Goal: Information Seeking & Learning: Learn about a topic

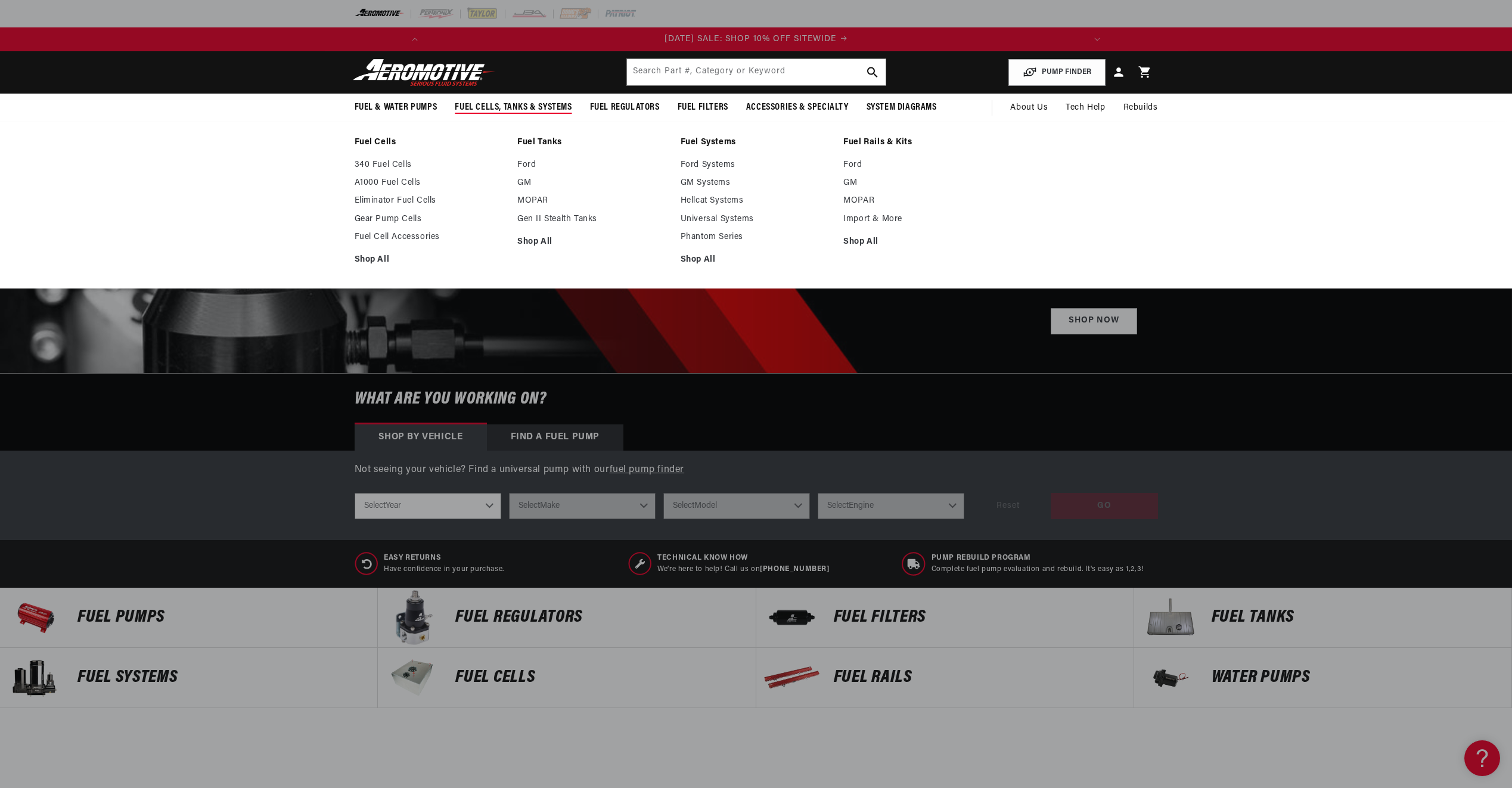
click at [515, 104] on span "Fuel Cells, Tanks & Systems" at bounding box center [513, 107] width 117 height 12
click at [391, 162] on link "340 Fuel Cells" at bounding box center [430, 165] width 152 height 11
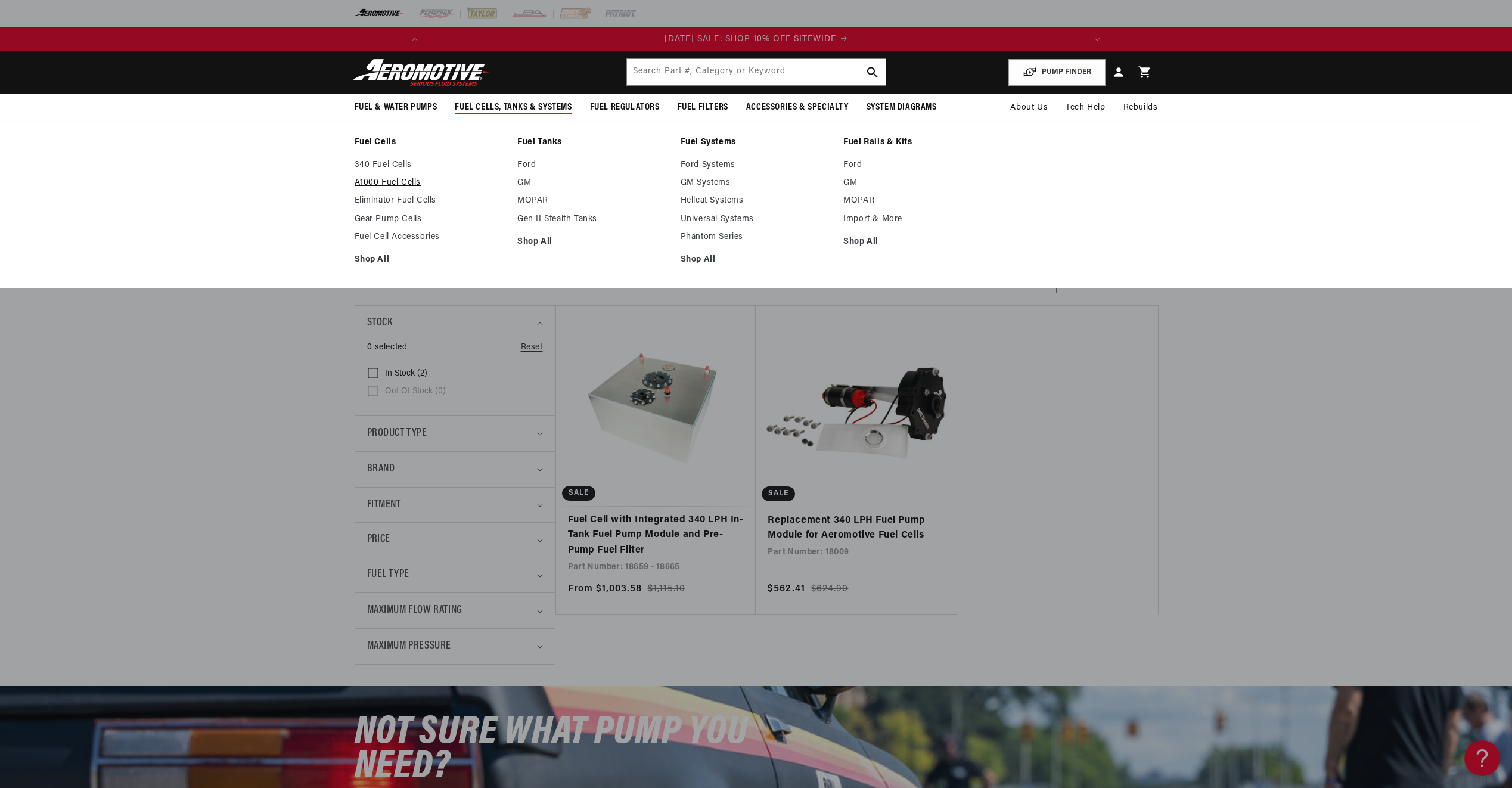
click at [397, 181] on link "A1000 Fuel Cells" at bounding box center [430, 183] width 152 height 11
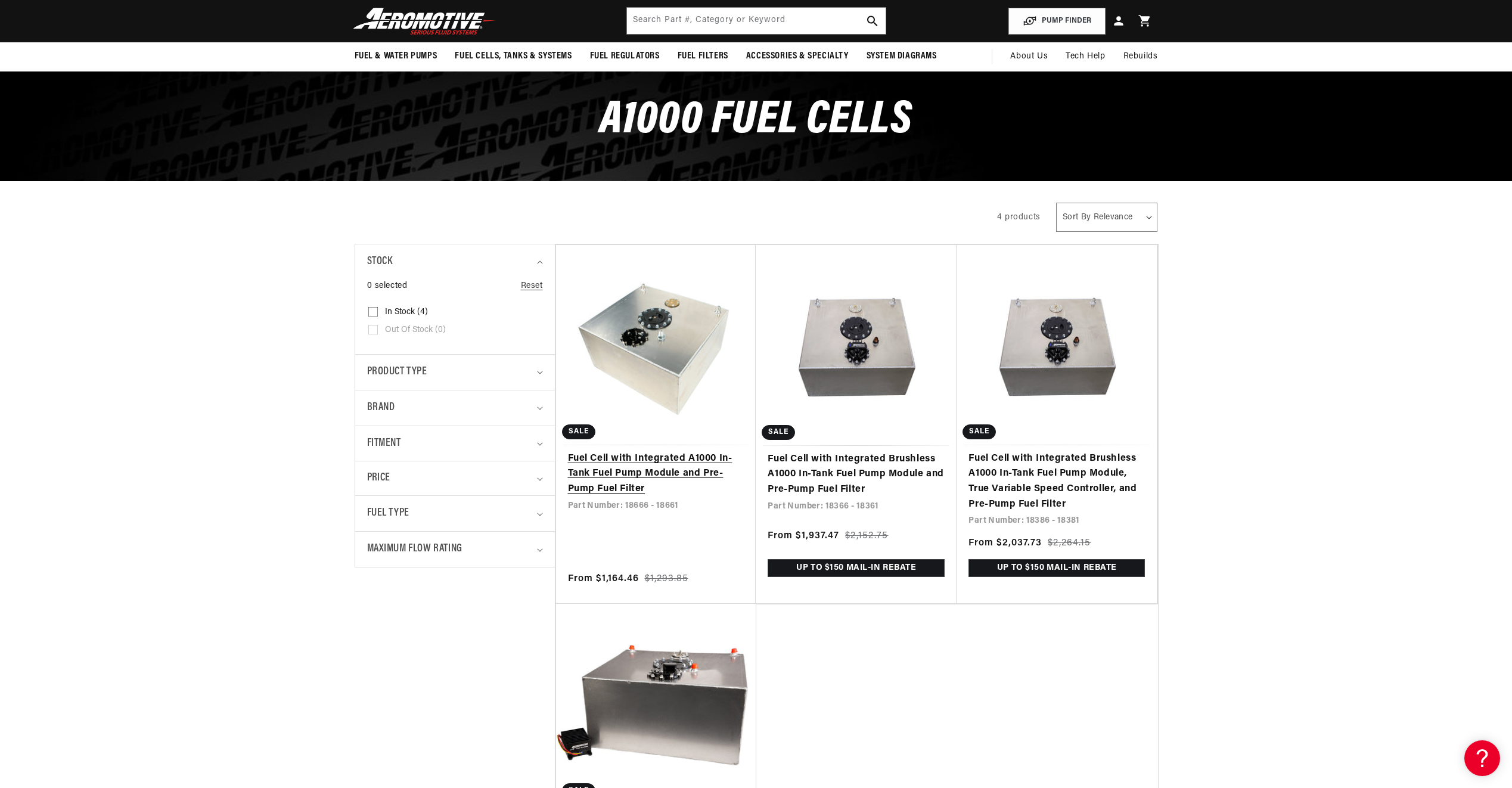
scroll to position [60, 0]
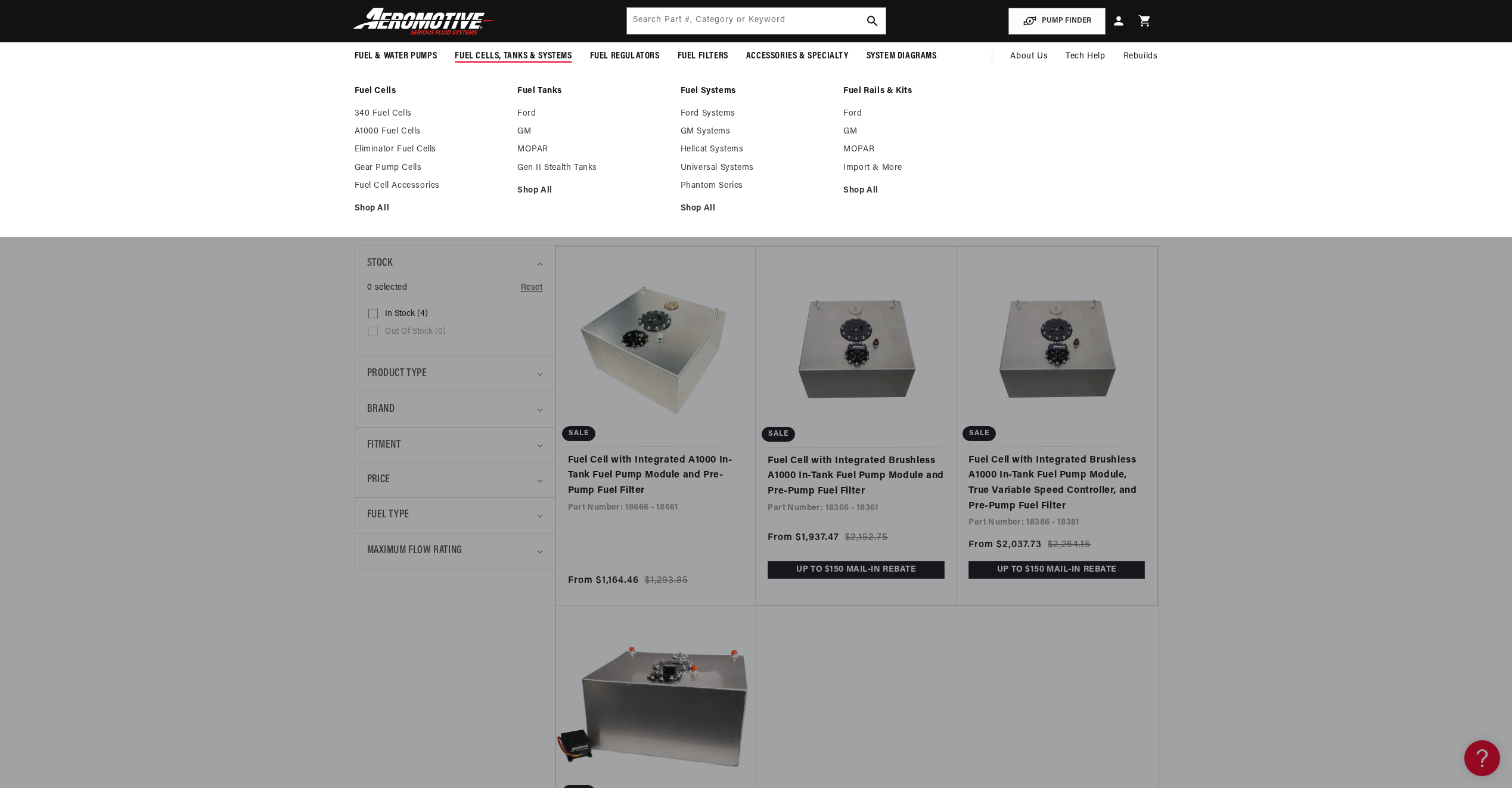
click at [484, 56] on span "Fuel Cells, Tanks & Systems" at bounding box center [513, 56] width 117 height 12
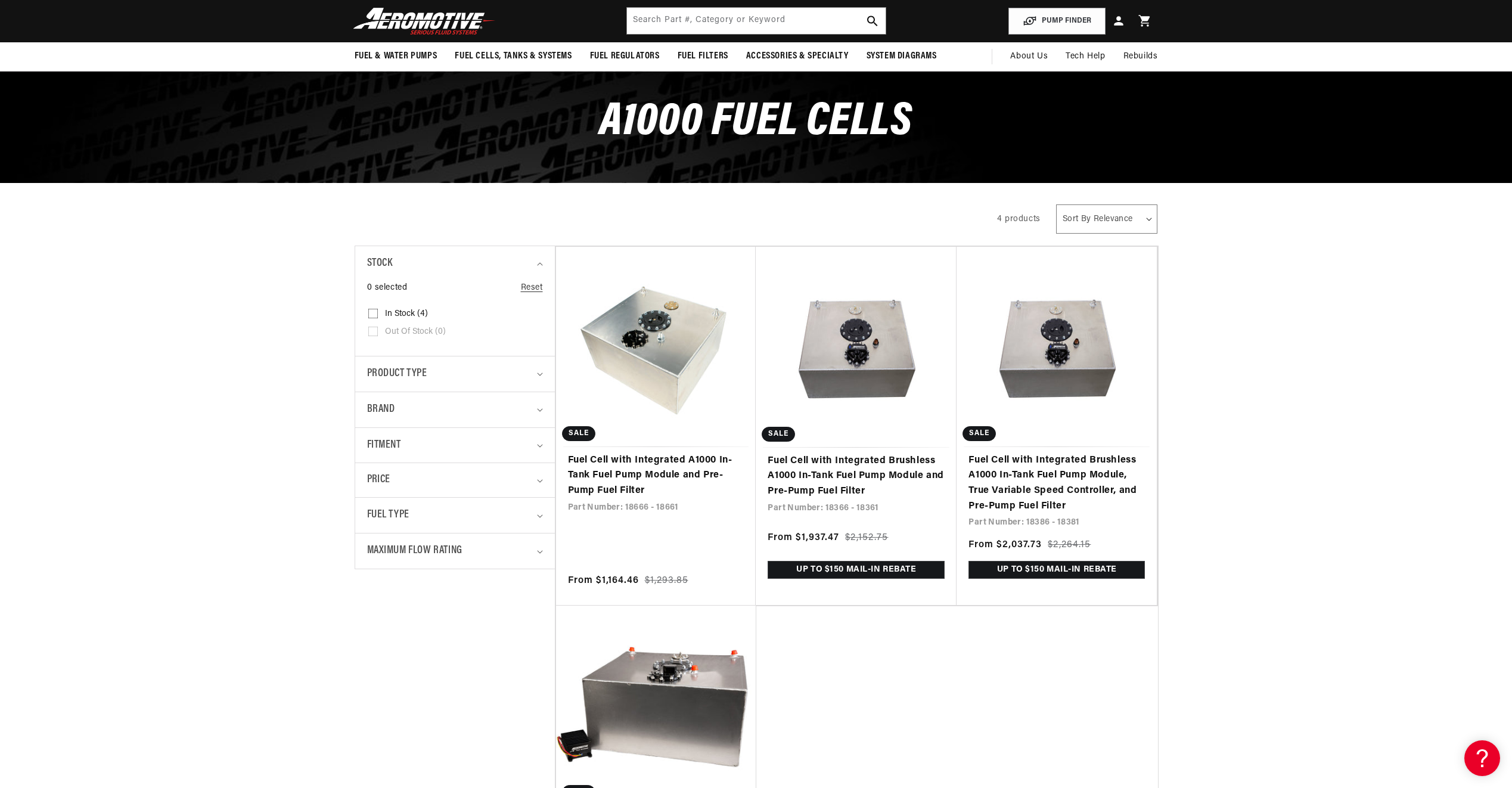
scroll to position [0, 0]
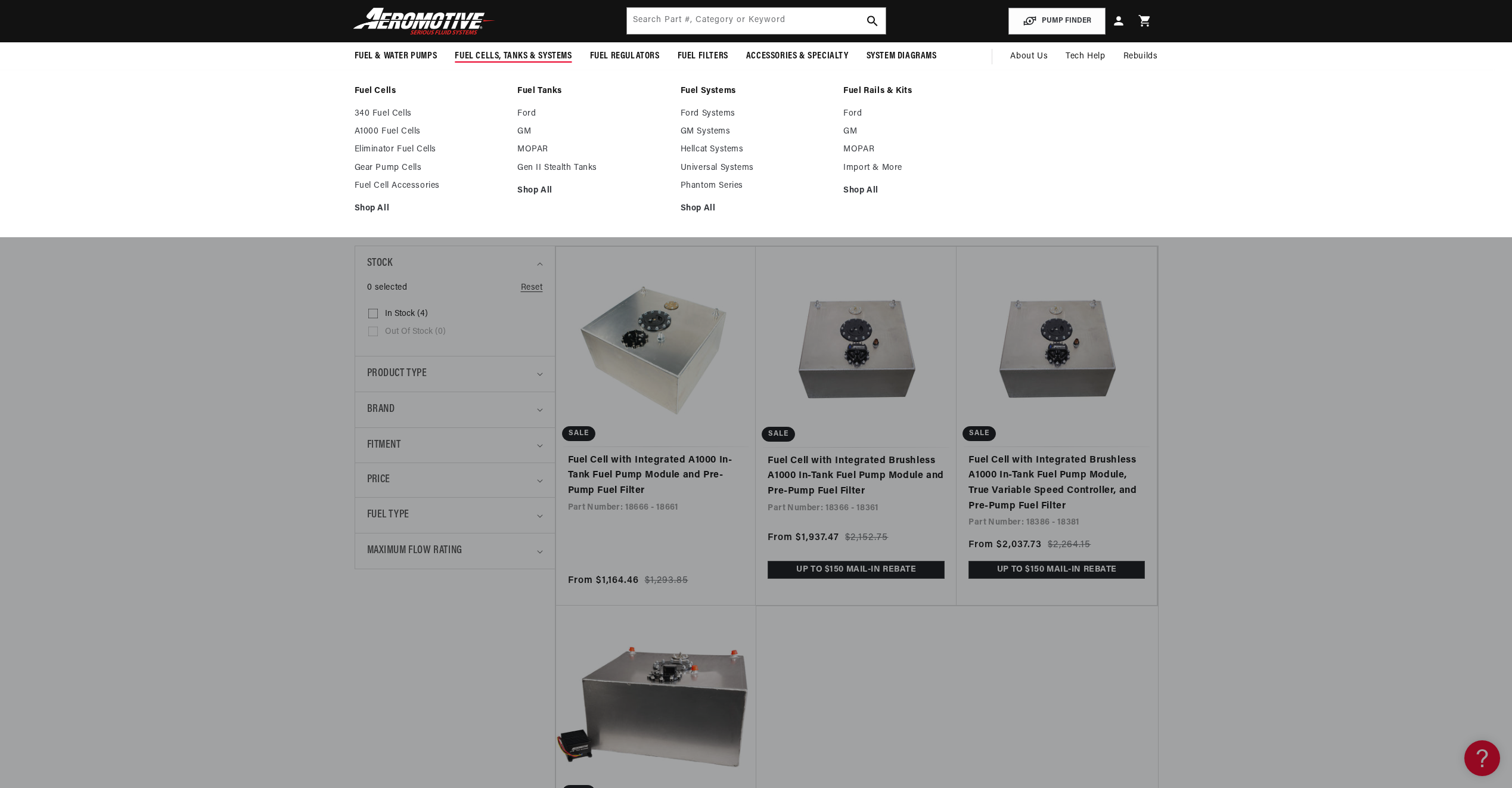
click at [370, 88] on link "Fuel Cells" at bounding box center [430, 91] width 152 height 11
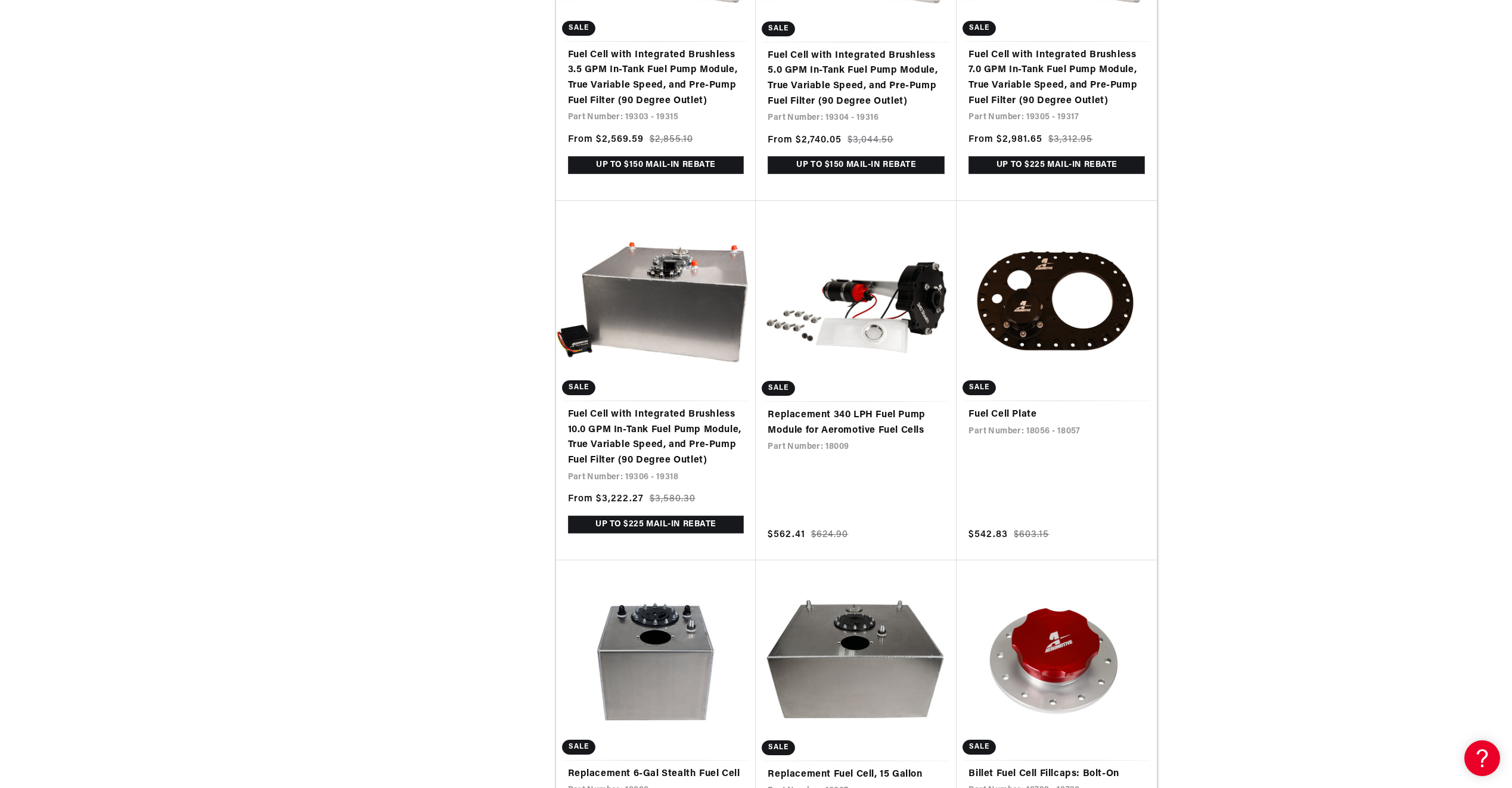
scroll to position [0, 676]
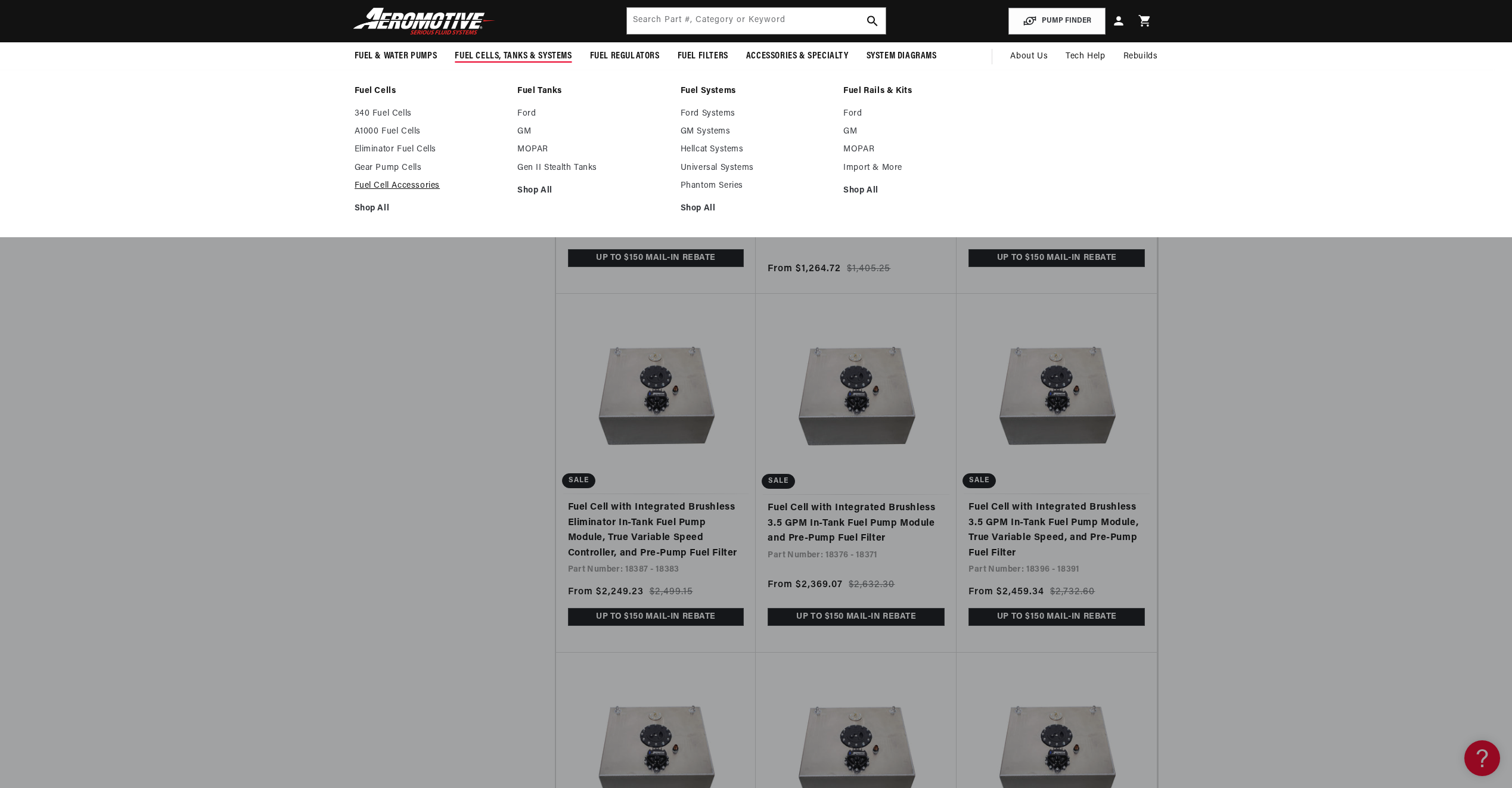
scroll to position [0, 676]
click at [710, 167] on link "Universal Systems" at bounding box center [756, 168] width 152 height 11
